Goal: Information Seeking & Learning: Learn about a topic

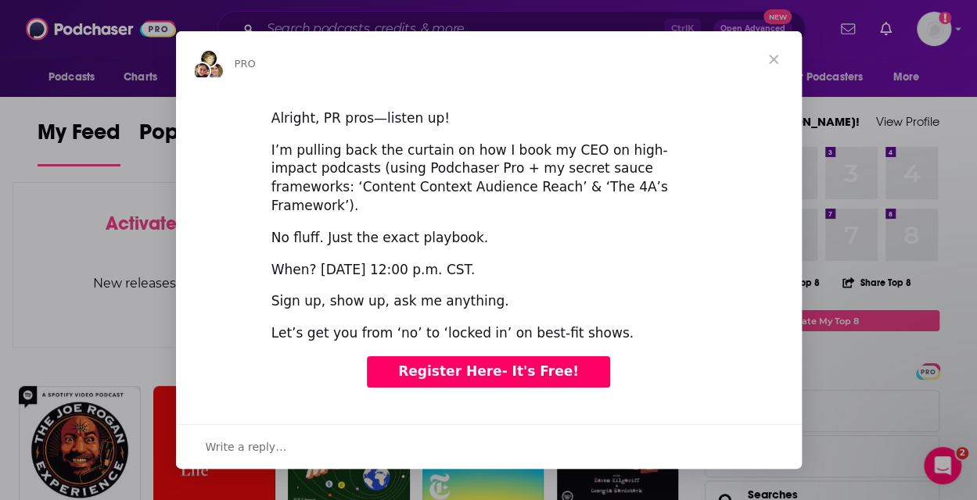
click at [402, 26] on div "Intercom messenger" at bounding box center [488, 250] width 977 height 500
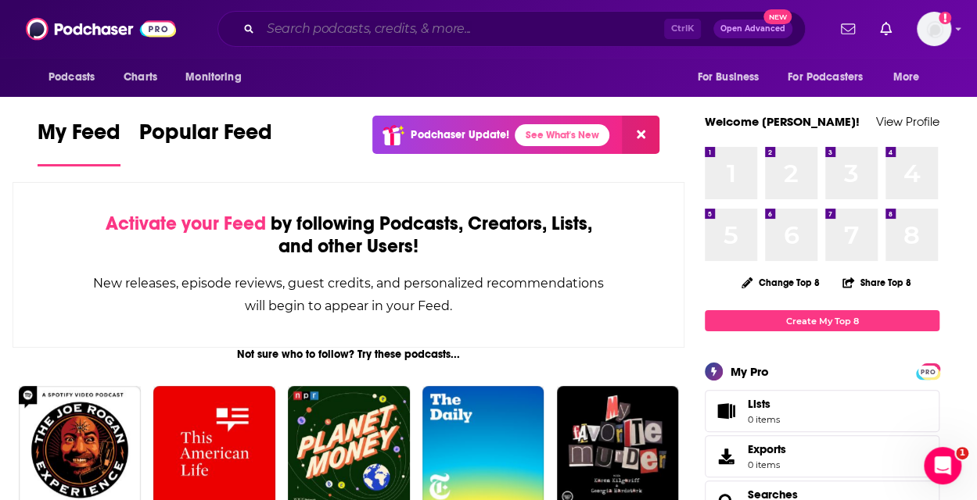
click at [454, 27] on input "Search podcasts, credits, & more..." at bounding box center [462, 28] width 404 height 25
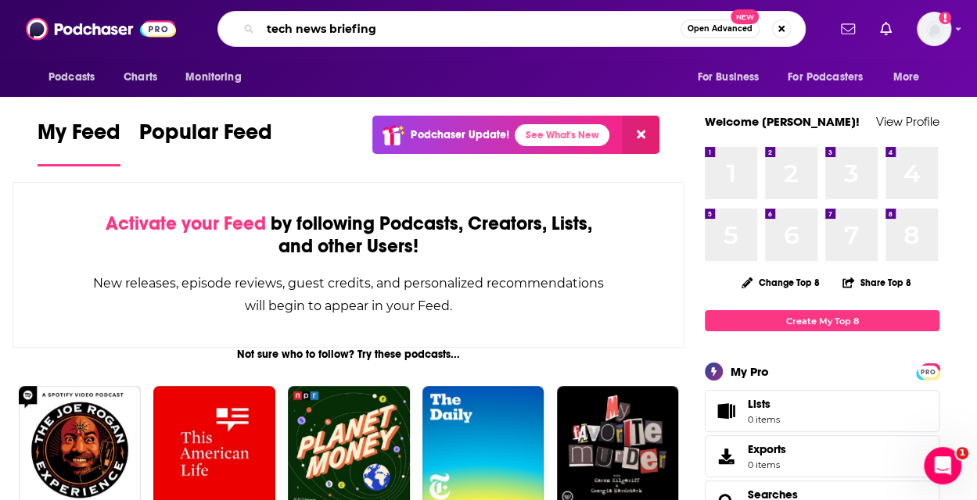
type input "tech news briefing"
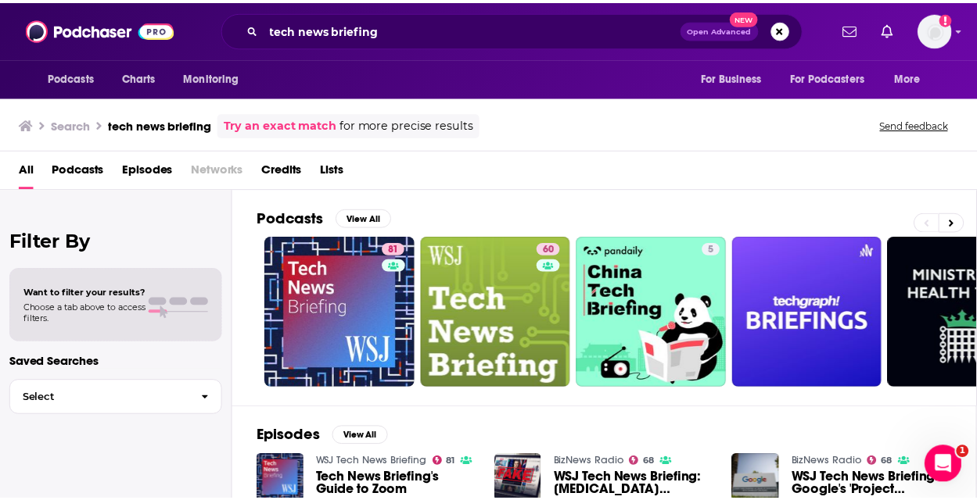
scroll to position [86, 0]
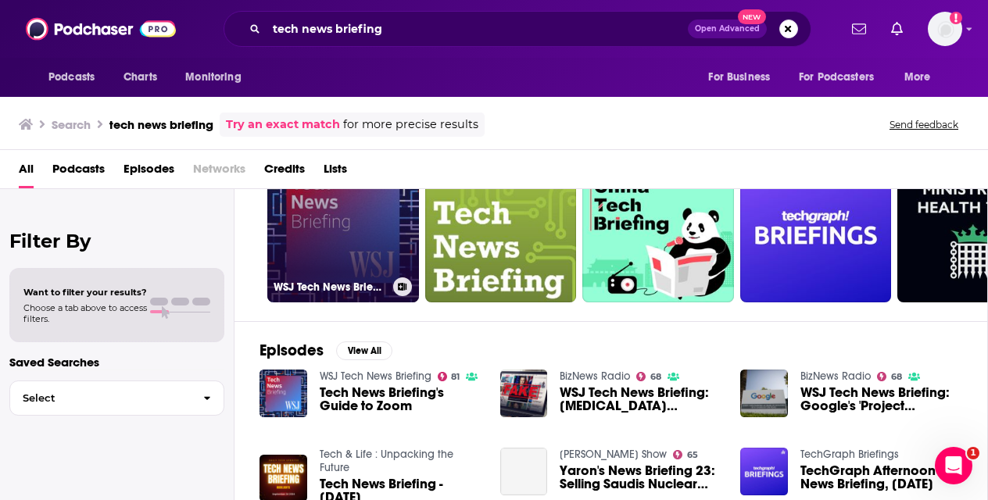
click at [363, 231] on link "81 WSJ Tech News Briefing" at bounding box center [343, 227] width 152 height 152
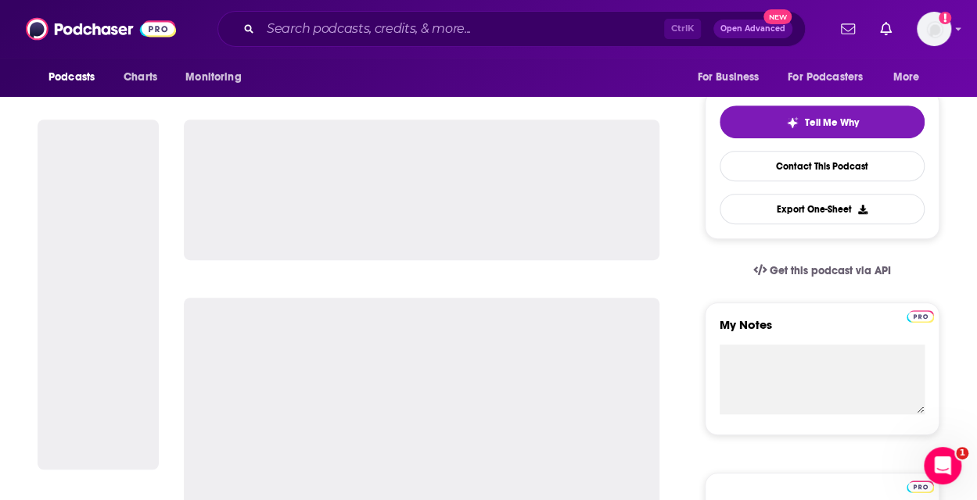
scroll to position [334, 0]
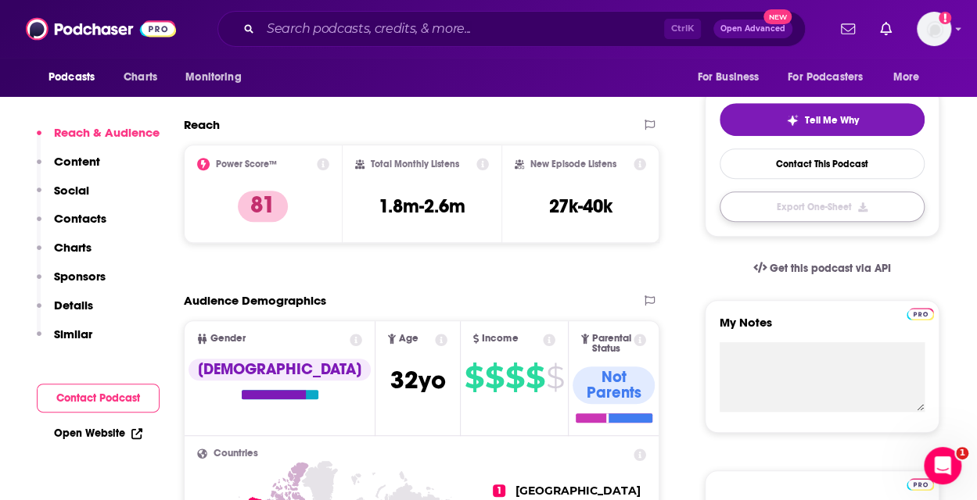
click at [828, 210] on button "Export One-Sheet" at bounding box center [821, 207] width 205 height 30
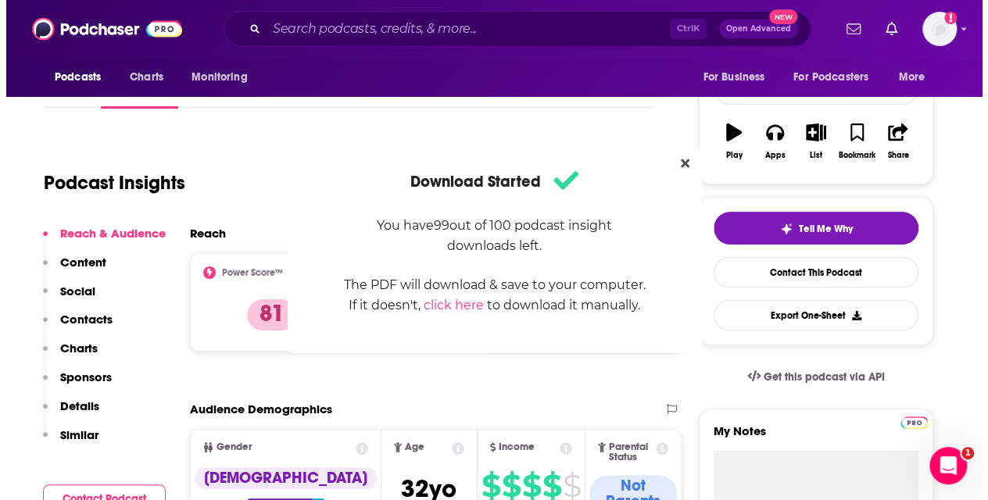
scroll to position [0, 0]
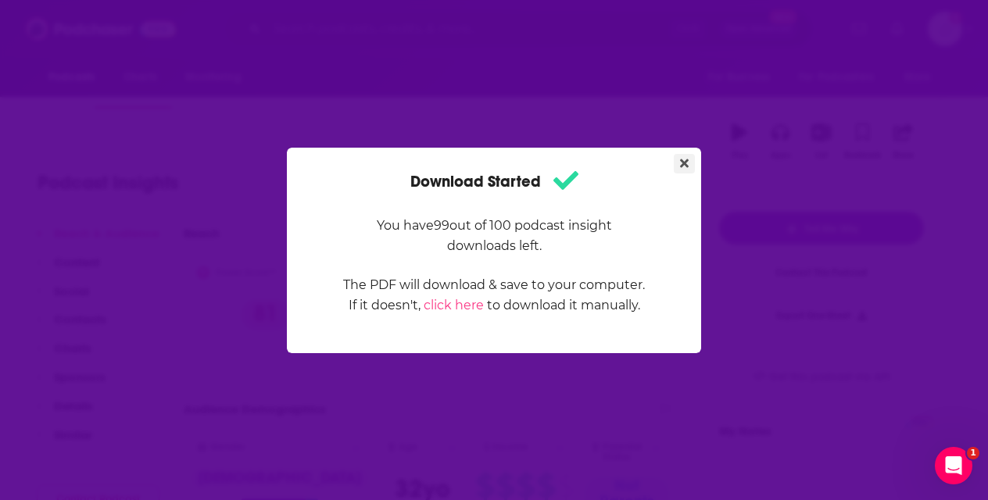
click at [679, 163] on button "Close" at bounding box center [684, 164] width 21 height 20
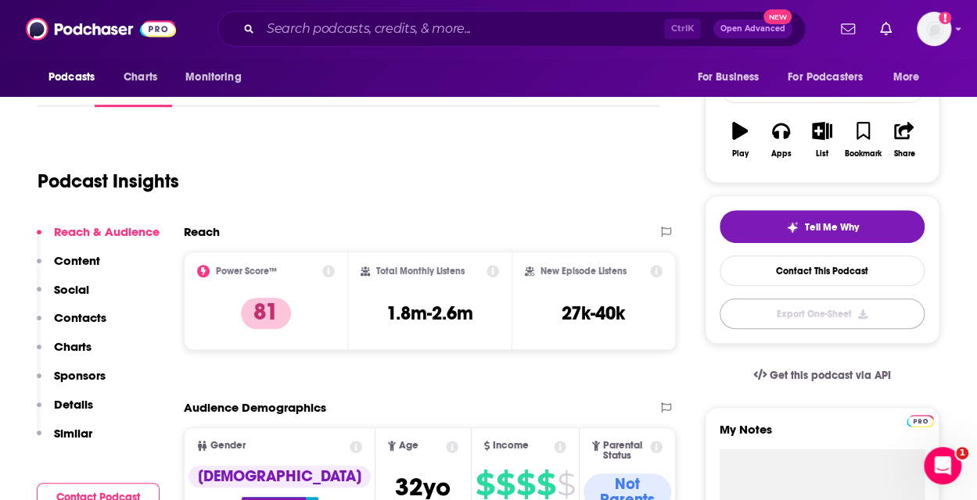
scroll to position [222, 0]
